Goal: Transaction & Acquisition: Purchase product/service

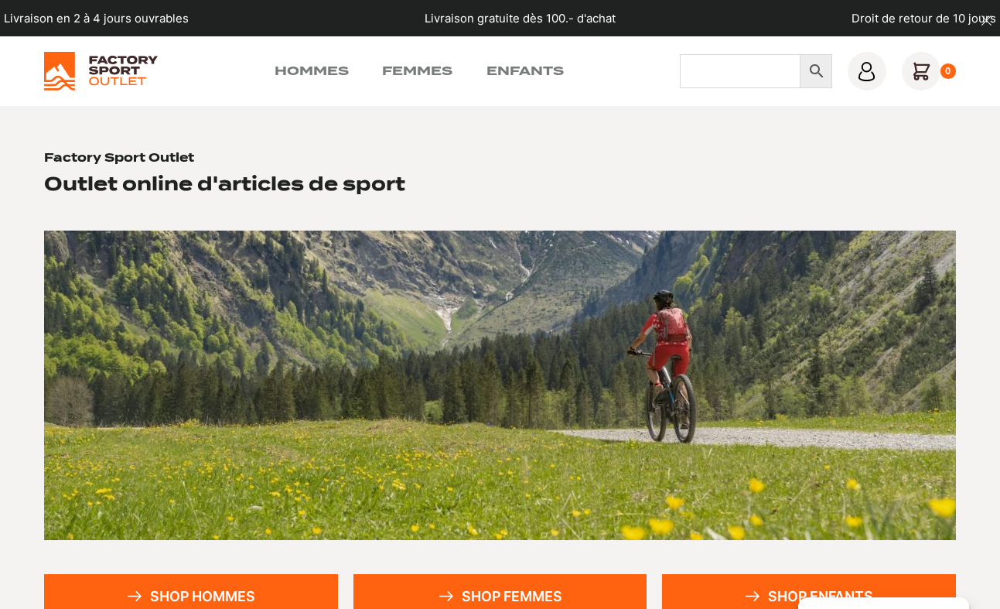
click at [714, 73] on input "Chercher" at bounding box center [740, 71] width 121 height 34
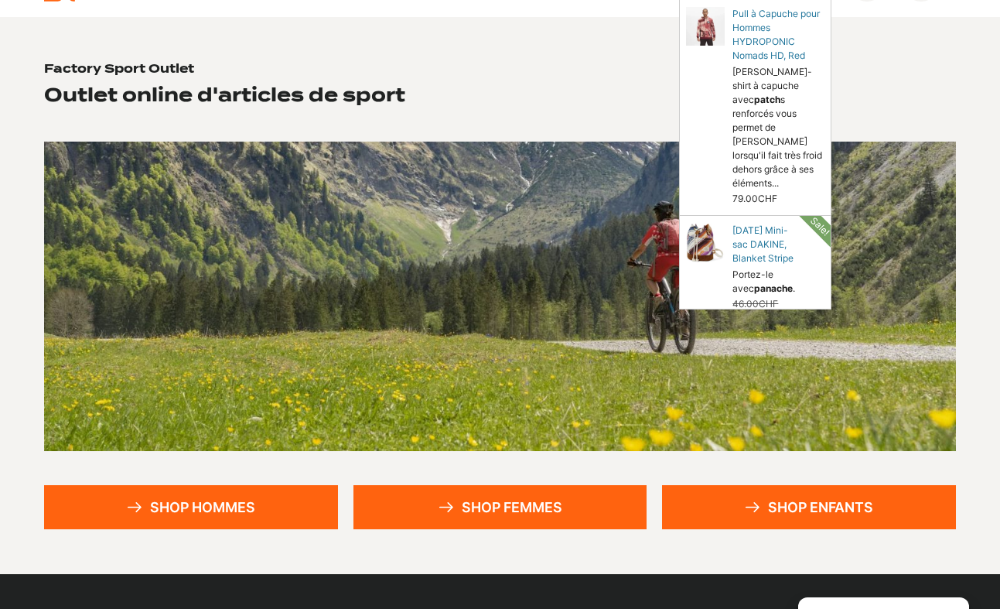
type input "pancho"
click at [248, 500] on link "Shop hommes" at bounding box center [191, 507] width 294 height 45
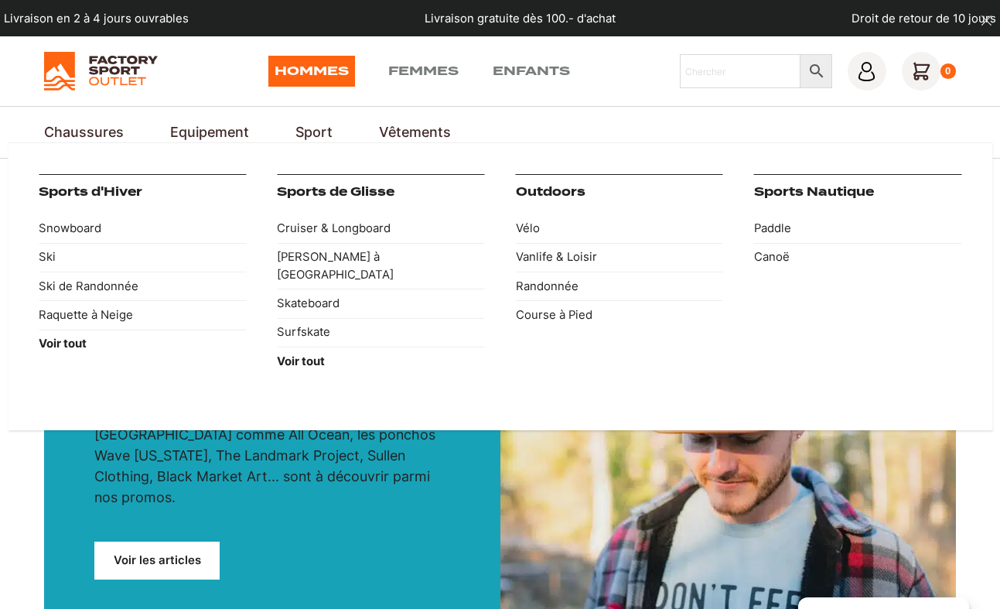
click at [777, 188] on link "Sports Nautique" at bounding box center [814, 192] width 120 height 14
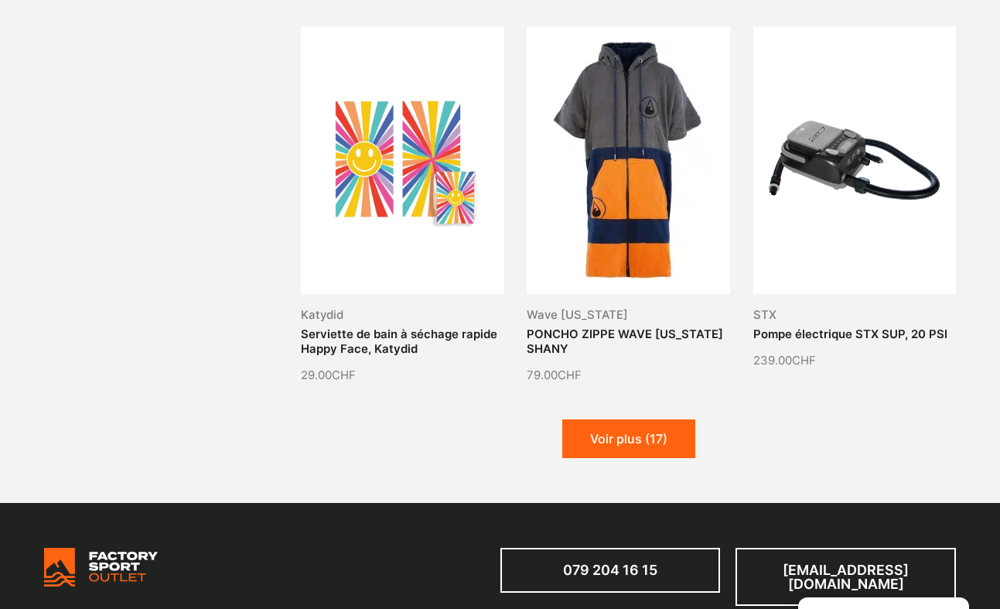
scroll to position [1551, 0]
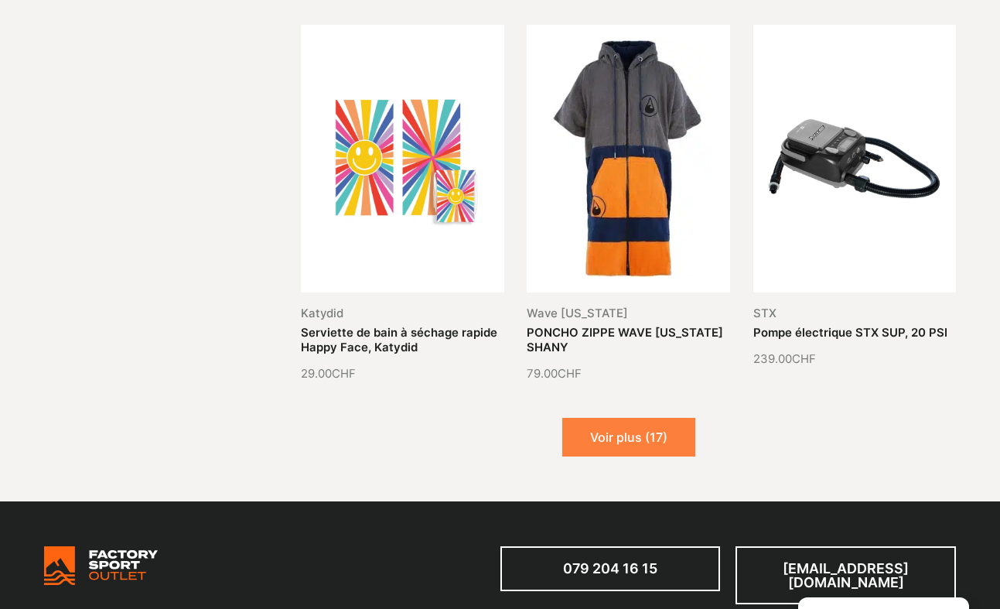
click at [639, 418] on button "Voir plus (17)" at bounding box center [628, 437] width 133 height 39
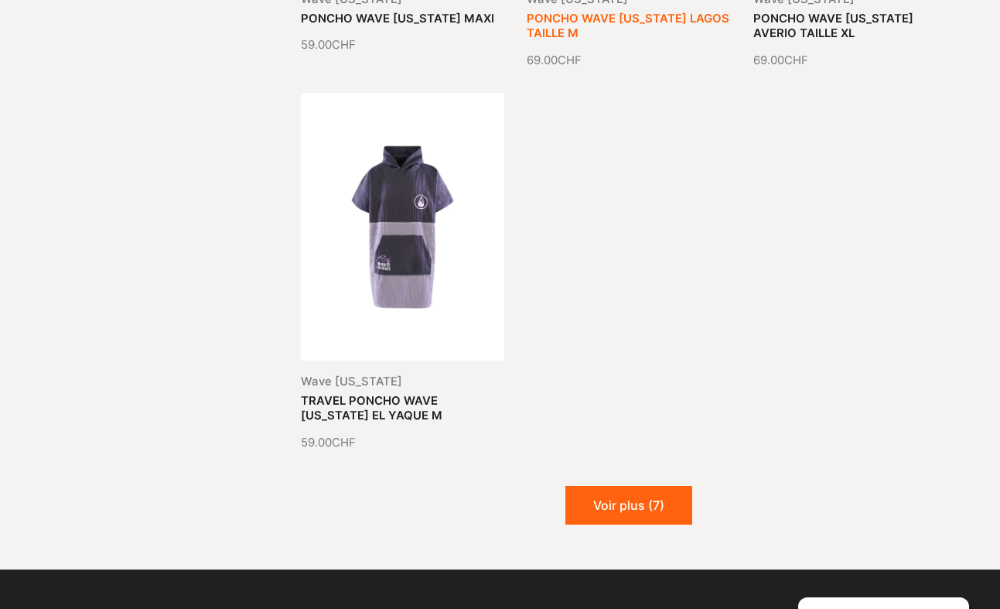
scroll to position [3011, 0]
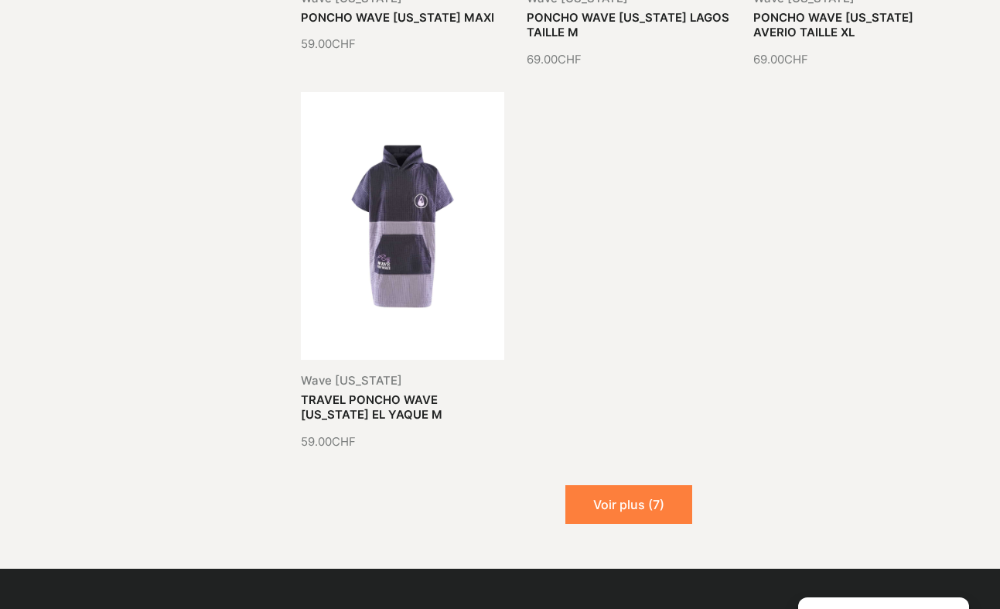
click at [626, 489] on button "Voir plus (7)" at bounding box center [628, 504] width 127 height 39
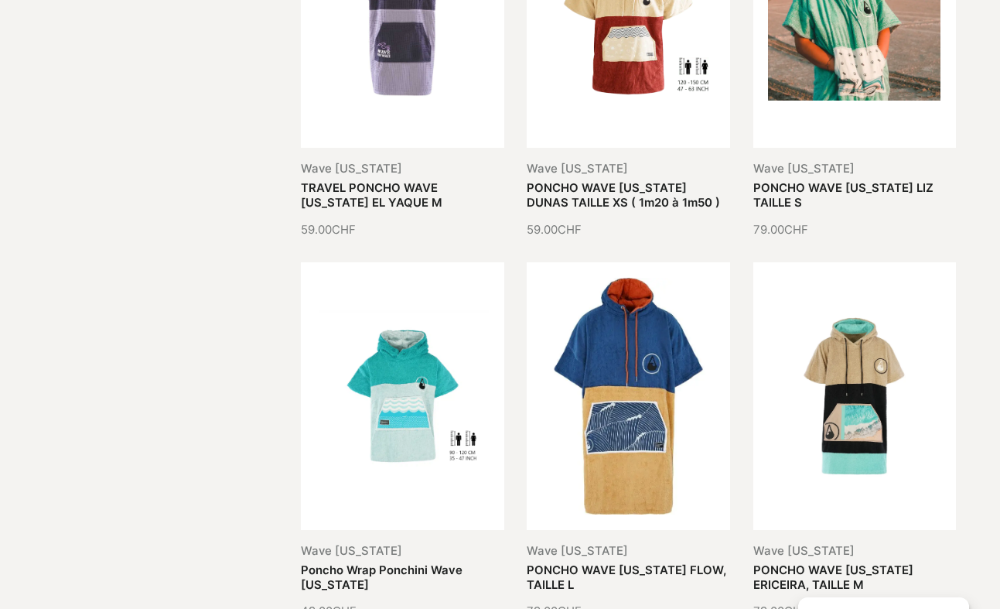
scroll to position [3211, 0]
